Goal: Task Accomplishment & Management: Manage account settings

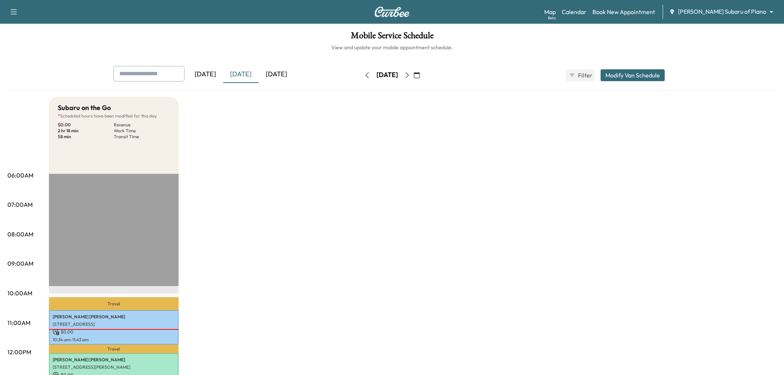
scroll to position [41, 0]
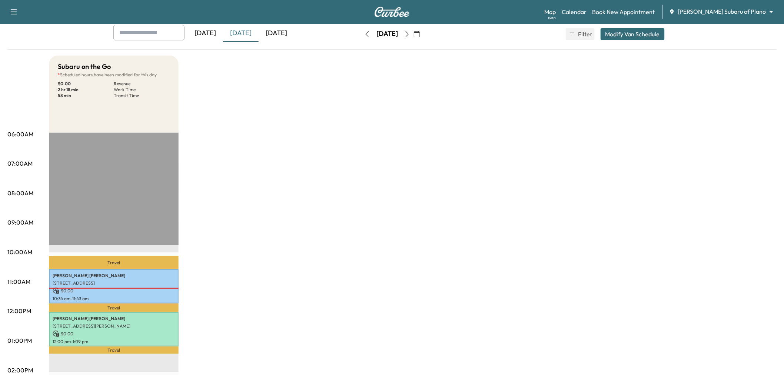
click at [289, 32] on div "[DATE]" at bounding box center [277, 33] width 36 height 17
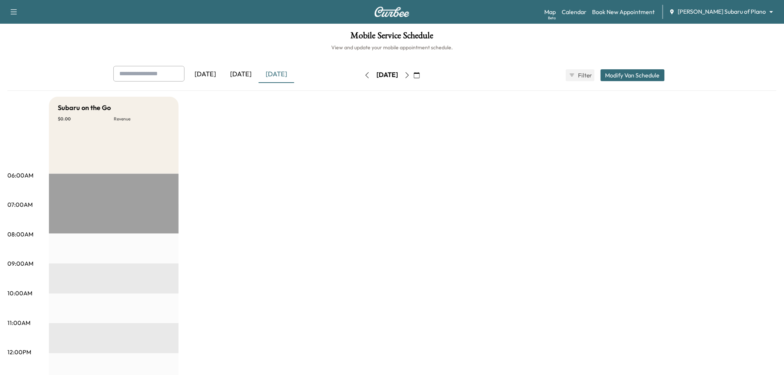
click at [414, 75] on button "button" at bounding box center [407, 75] width 13 height 12
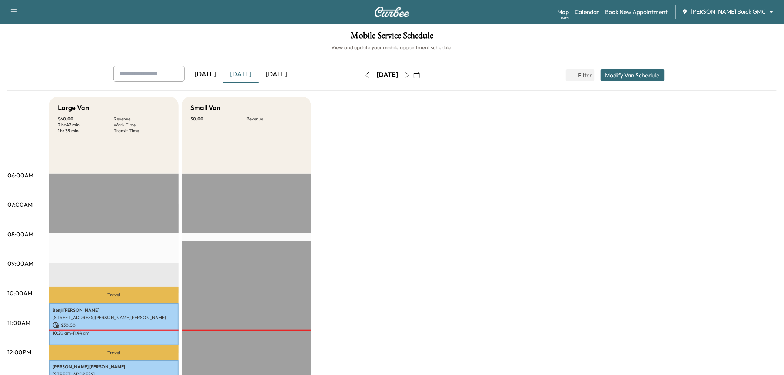
click at [275, 76] on div "[DATE]" at bounding box center [277, 74] width 36 height 17
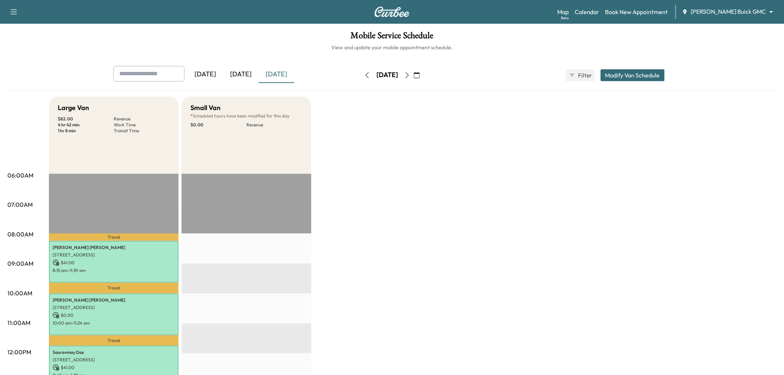
click at [410, 75] on icon "button" at bounding box center [407, 75] width 6 height 6
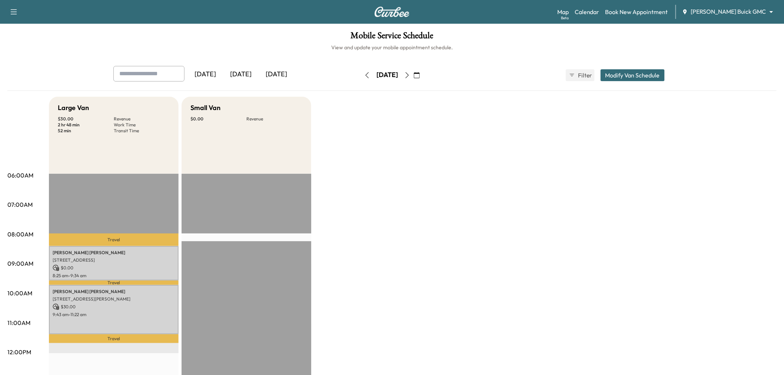
click at [283, 75] on div "[DATE]" at bounding box center [277, 74] width 36 height 17
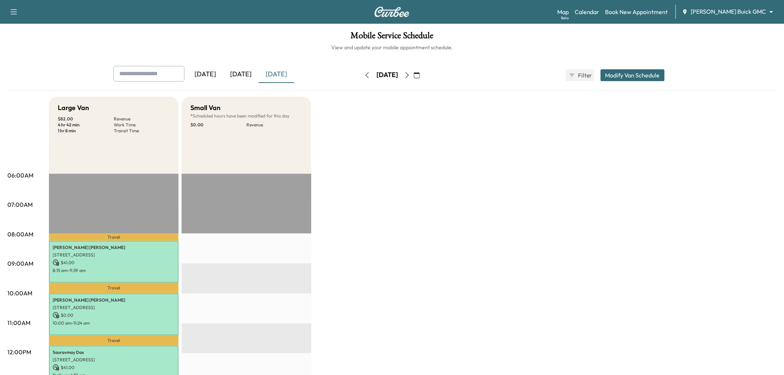
scroll to position [82, 0]
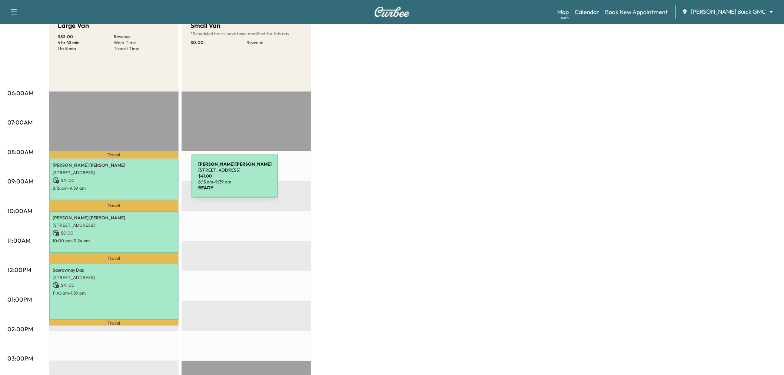
click at [136, 181] on p "$ 41.00" at bounding box center [114, 180] width 122 height 7
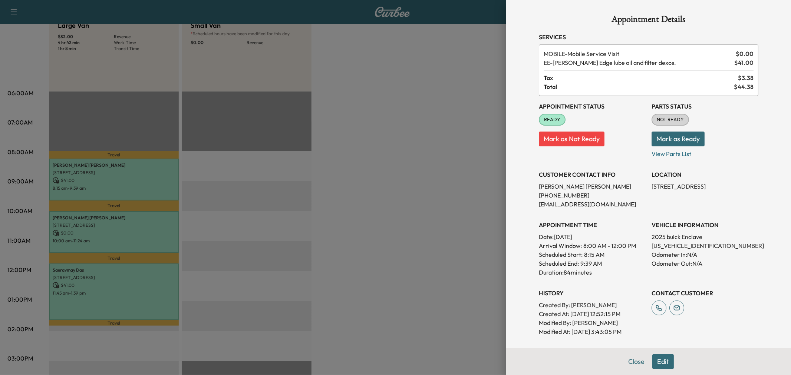
click at [136, 181] on div at bounding box center [395, 187] width 791 height 375
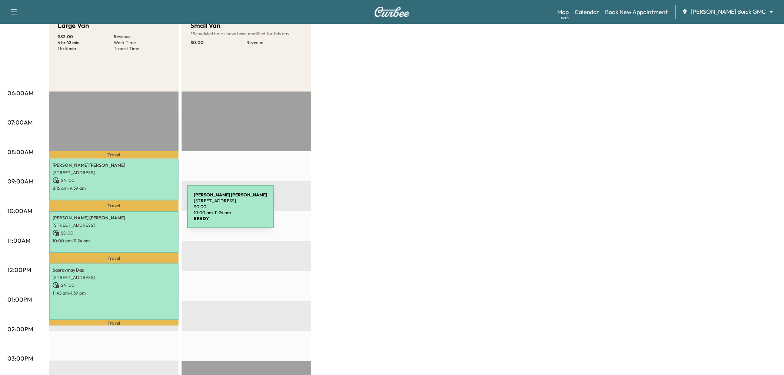
click at [132, 215] on p "Robert Hawkins" at bounding box center [114, 218] width 122 height 6
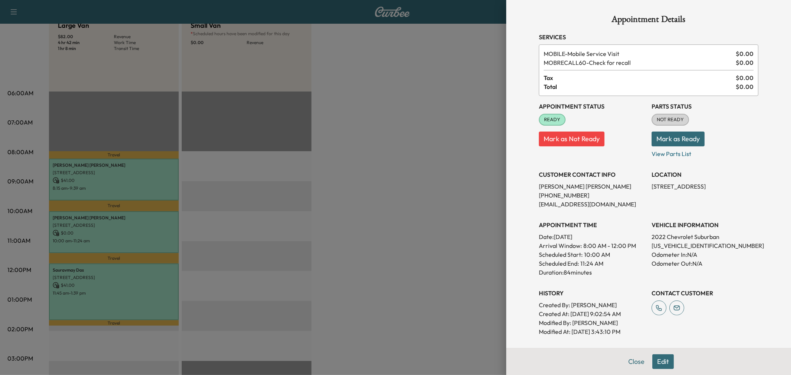
click at [129, 216] on div at bounding box center [395, 187] width 791 height 375
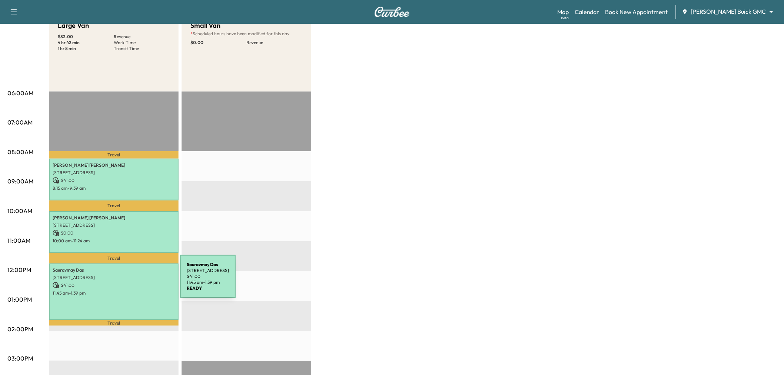
click at [125, 282] on p "$ 41.00" at bounding box center [114, 285] width 122 height 7
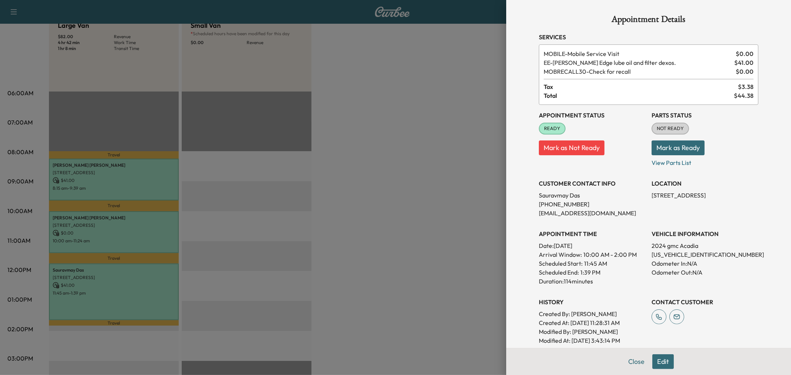
click at [424, 204] on div at bounding box center [395, 187] width 791 height 375
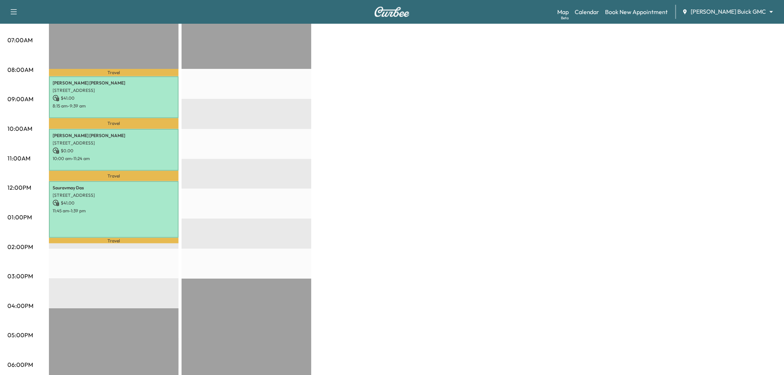
scroll to position [123, 0]
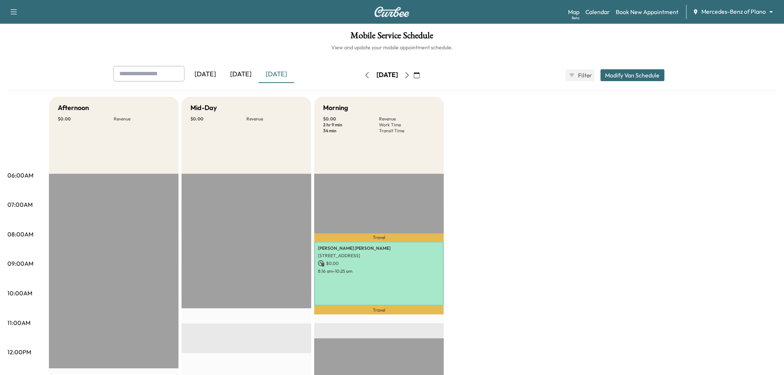
click at [292, 72] on div "[DATE]" at bounding box center [277, 74] width 36 height 17
click at [410, 75] on icon "button" at bounding box center [407, 75] width 6 height 6
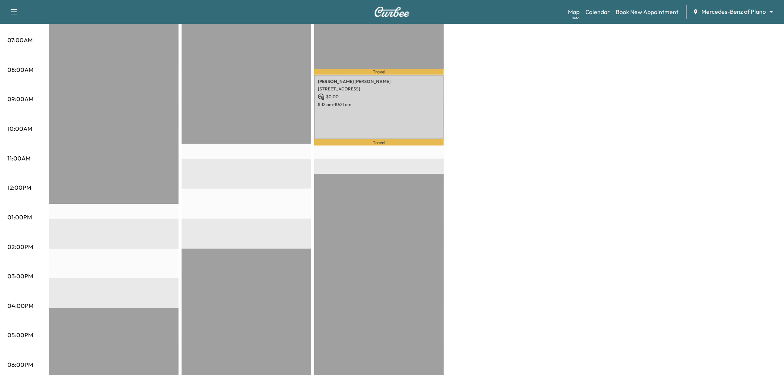
scroll to position [41, 0]
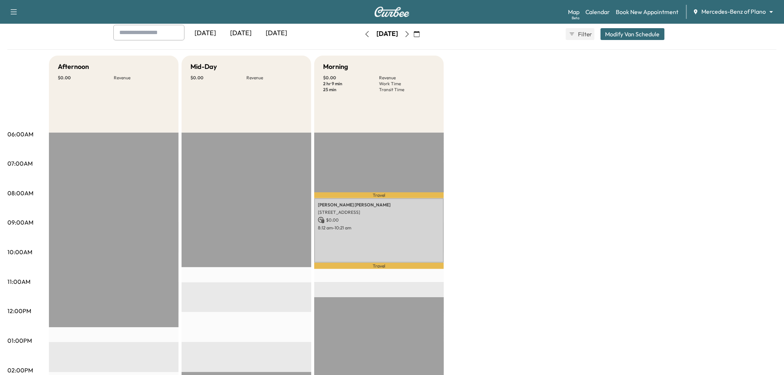
click at [530, 158] on div "Afternoon $ 0.00 Revenue EST Start Mid-Day $ 0.00 Revenue EST Start Morning $ 0…" at bounding box center [413, 334] width 728 height 556
